Goal: Check status: Check status

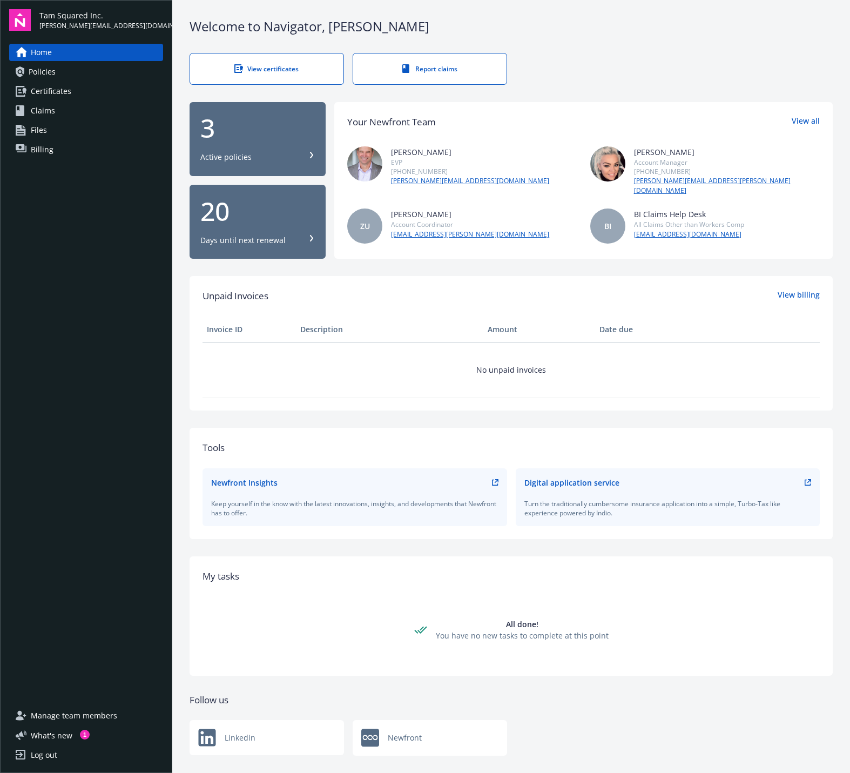
click at [246, 220] on div "20" at bounding box center [257, 211] width 115 height 26
